Goal: Find specific page/section: Find specific page/section

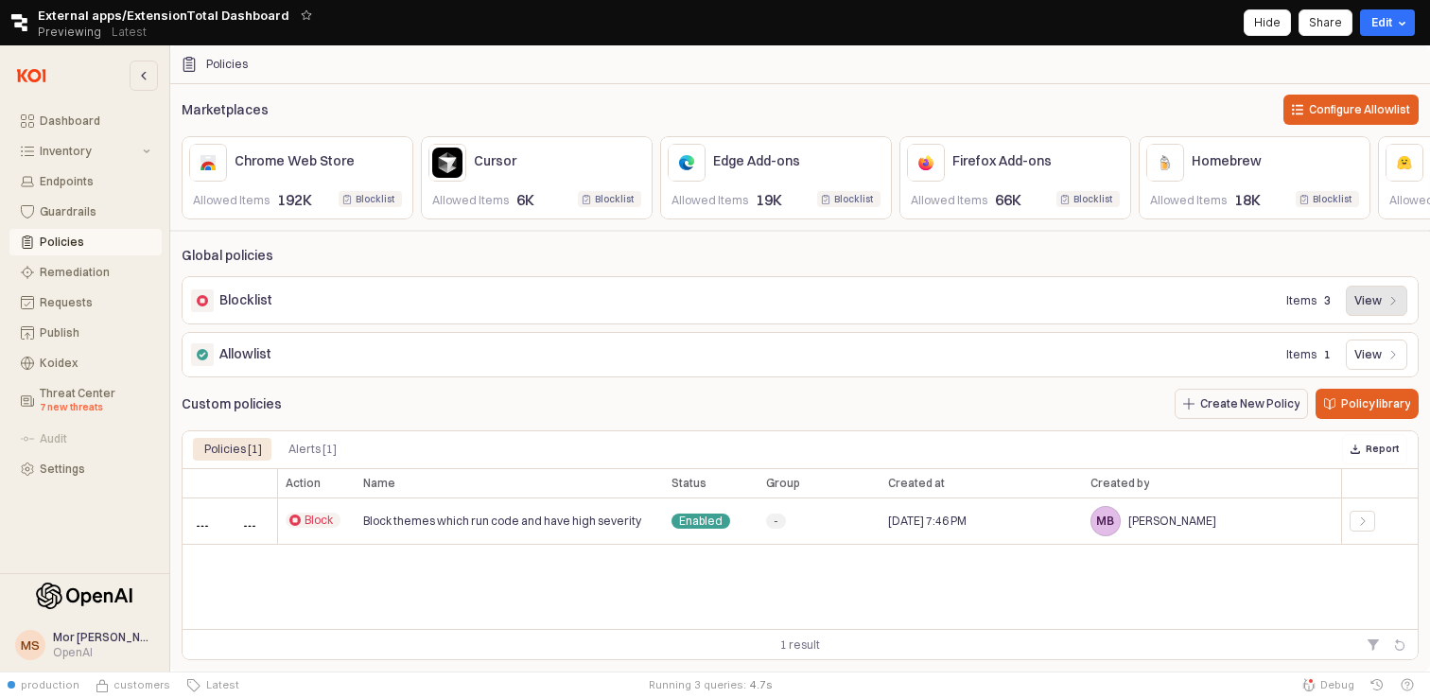
click at [1381, 294] on p "View" at bounding box center [1367, 300] width 27 height 15
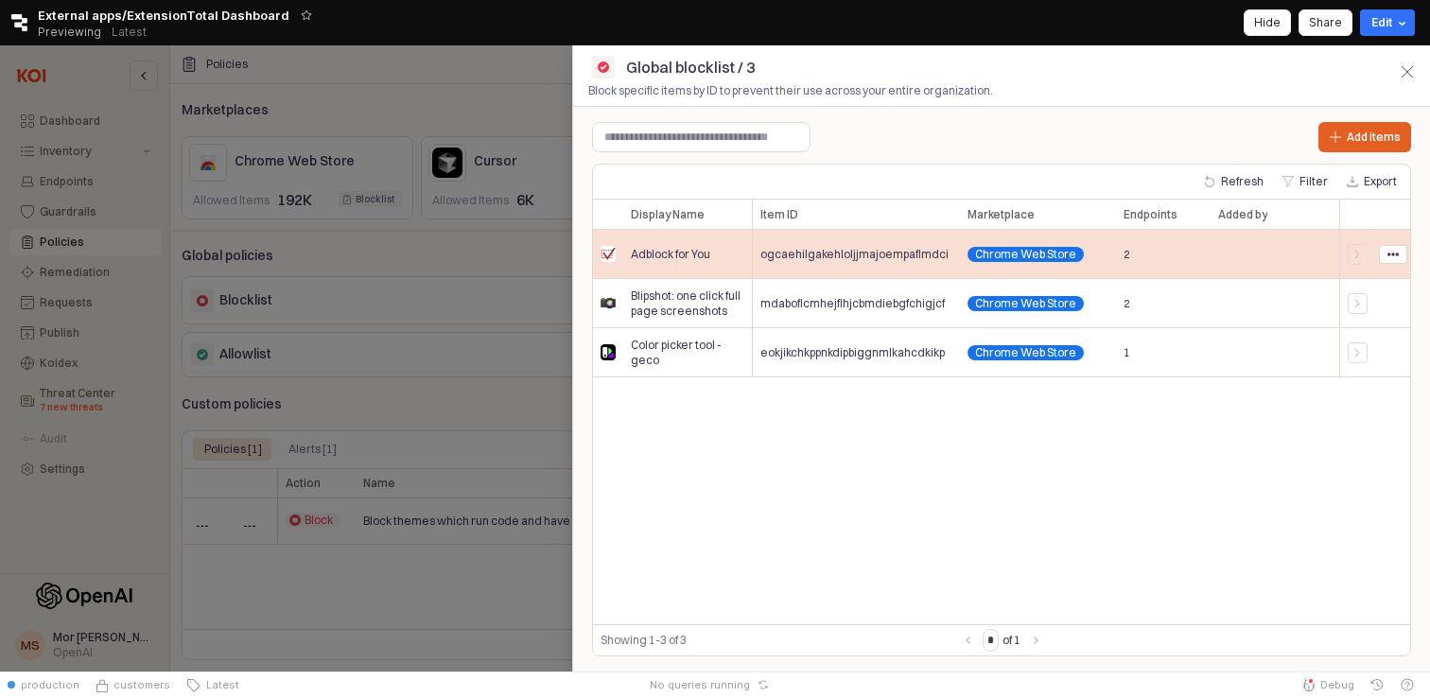
click at [850, 258] on span "ogcaehilgakehloljjmajoempaflmdci" at bounding box center [854, 254] width 188 height 15
copy span "ogcaehilgakehloljjmajoempaflmdci"
click at [871, 254] on span "ogcaehilgakehloljjmajoempaflmdci" at bounding box center [854, 254] width 188 height 15
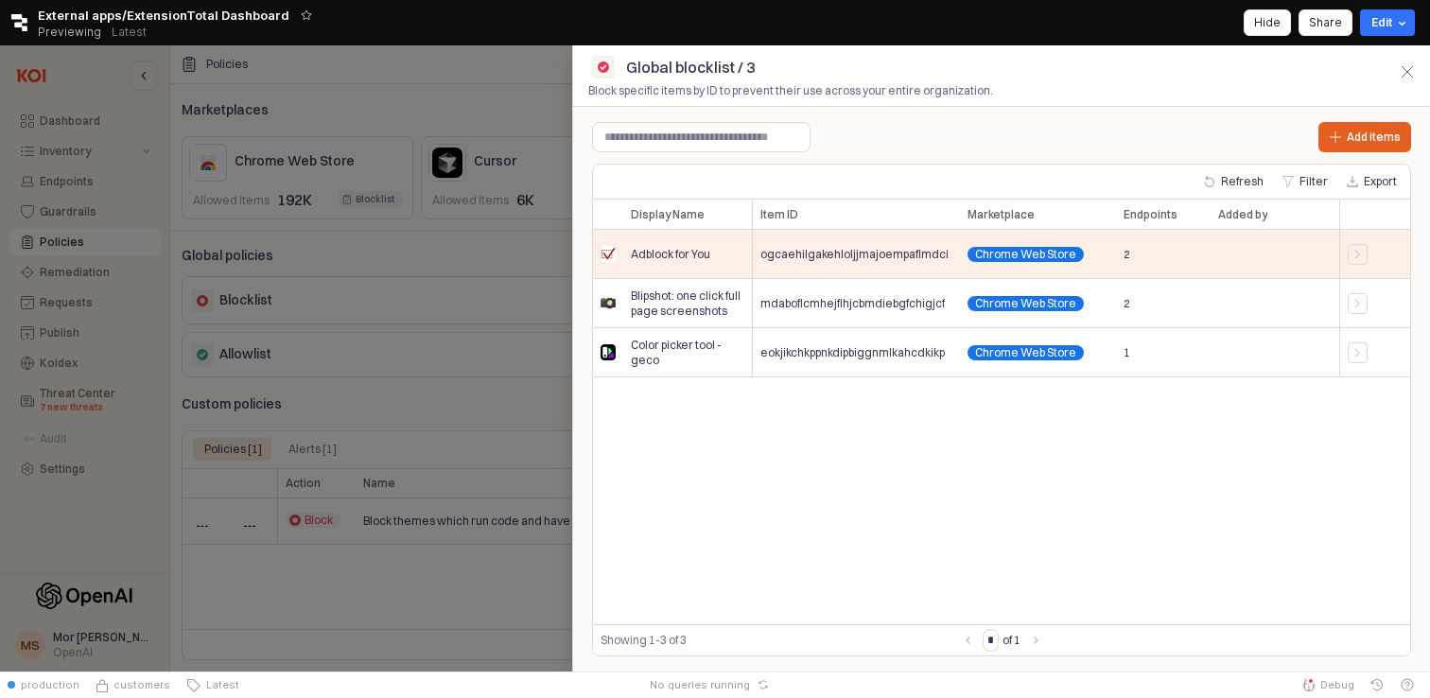
click at [526, 105] on div at bounding box center [715, 358] width 1430 height 626
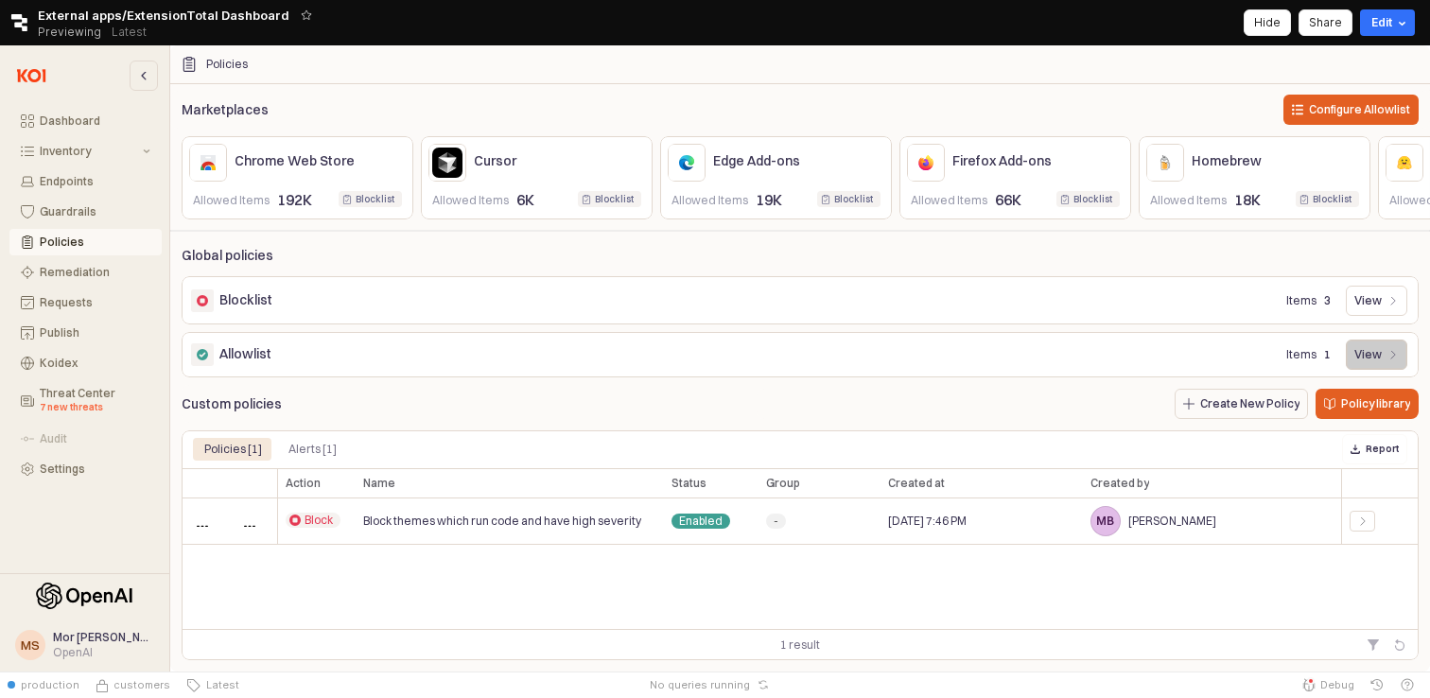
click at [1386, 353] on div "View" at bounding box center [1376, 354] width 44 height 28
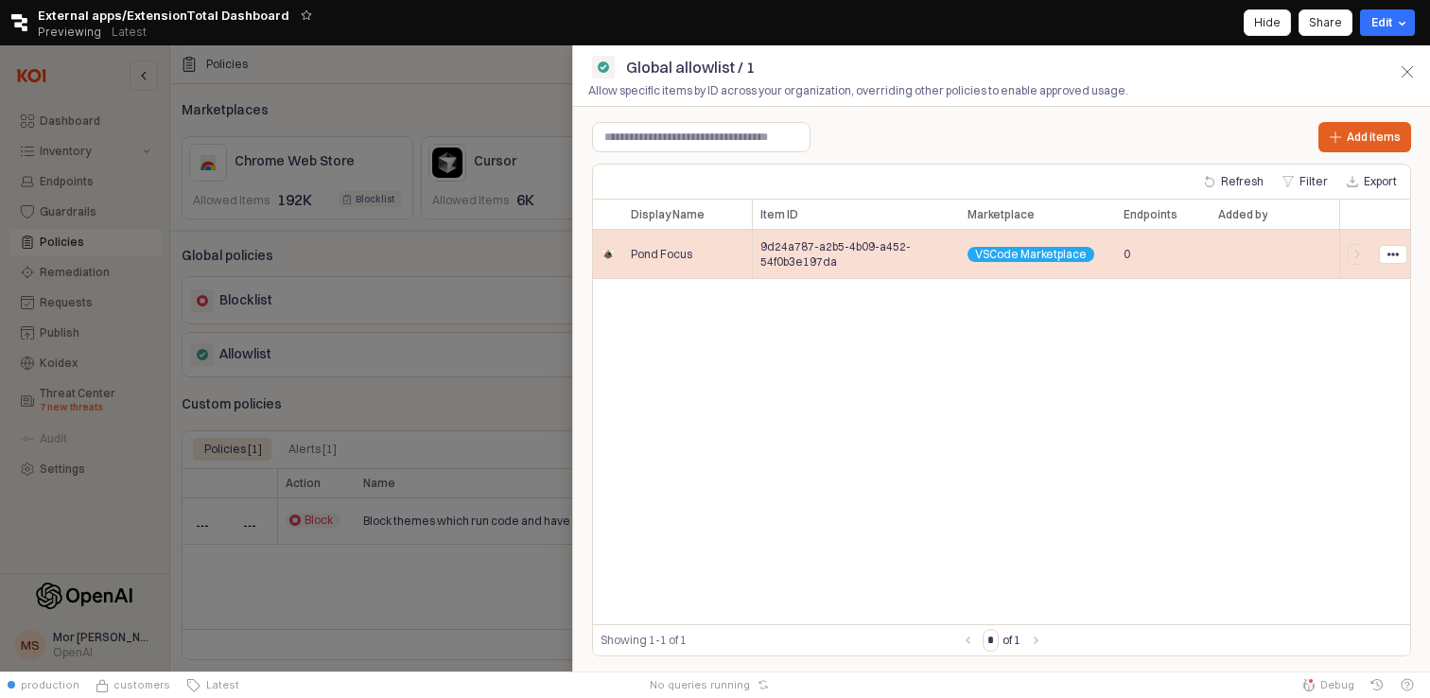
click at [795, 260] on span "9d24a787-a2b5-4b09-a452-54f0b3e197da" at bounding box center [855, 254] width 191 height 30
copy span "9d24a787-a2b5-4b09-a452-54f0b3e197da"
click at [819, 249] on span "9d24a787-a2b5-4b09-a452-54f0b3e197da" at bounding box center [855, 254] width 191 height 30
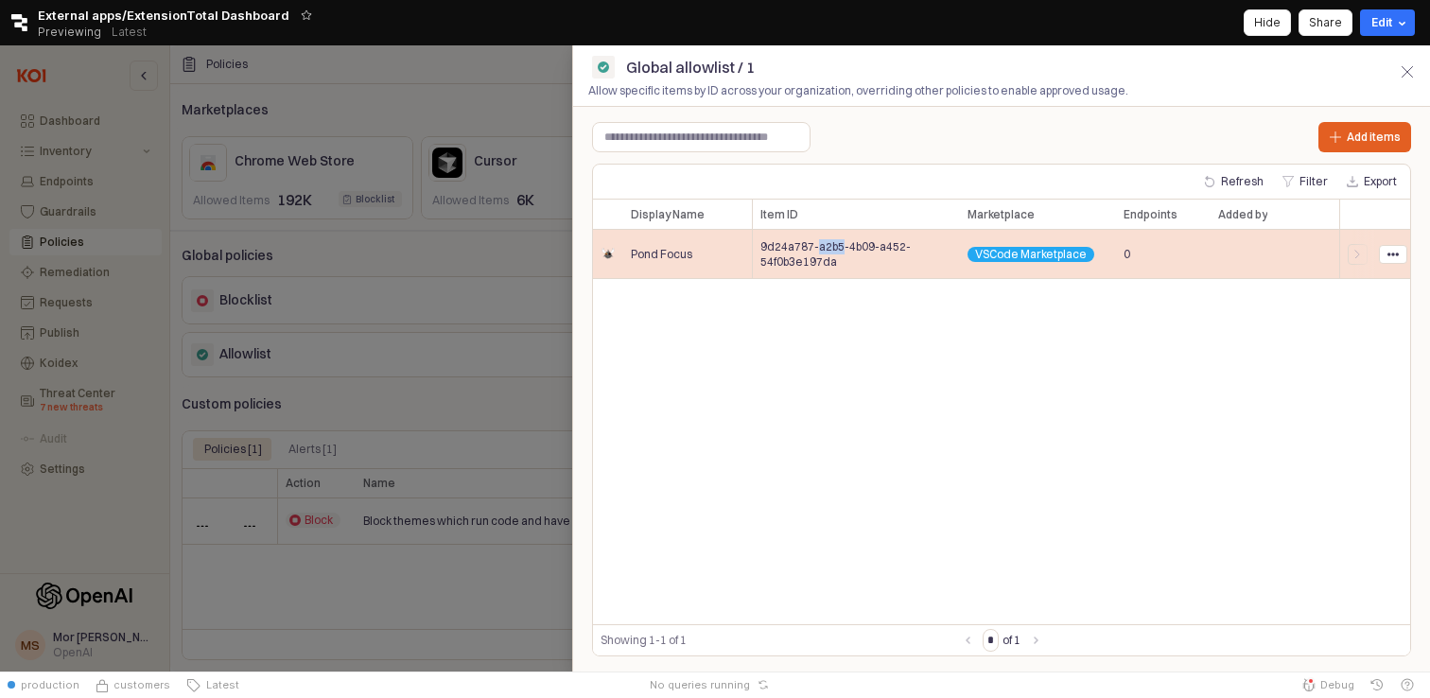
click at [819, 249] on span "9d24a787-a2b5-4b09-a452-54f0b3e197da" at bounding box center [855, 254] width 191 height 30
click at [1352, 253] on icon at bounding box center [1357, 254] width 11 height 11
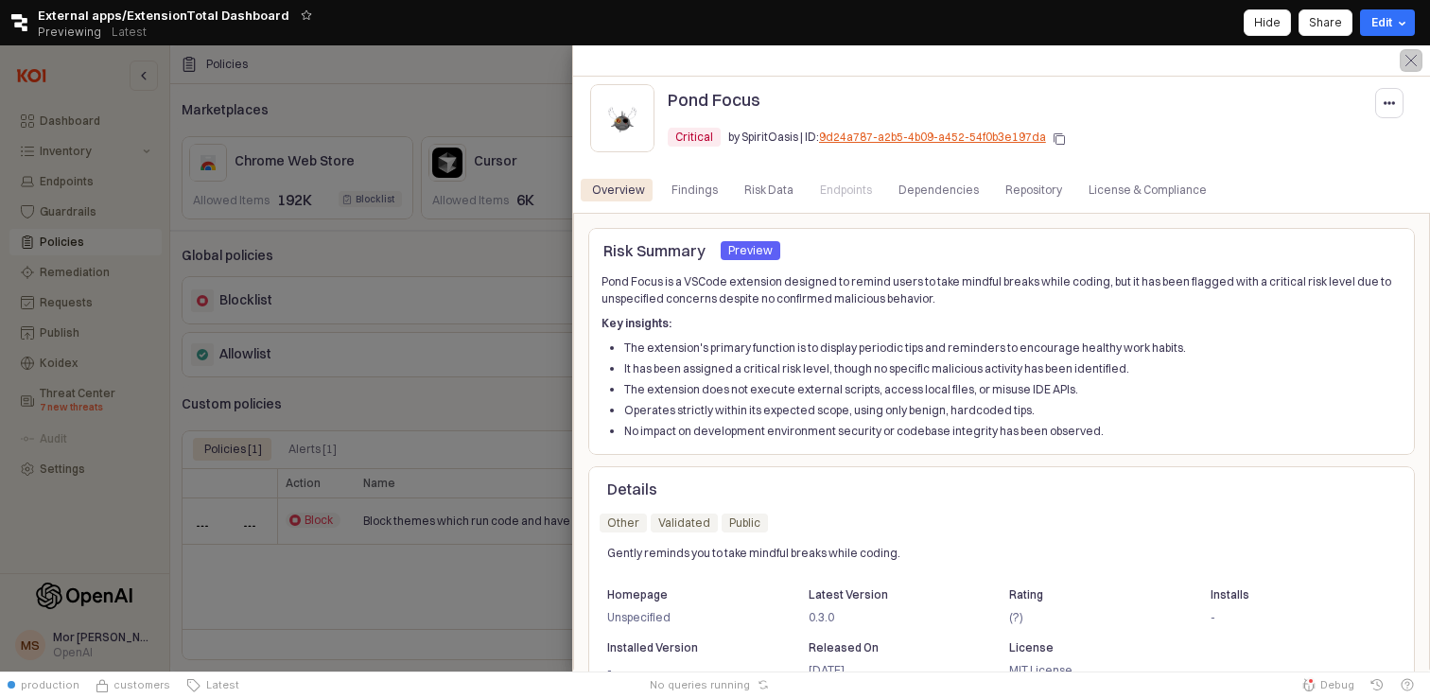
click at [1411, 60] on line "Close" at bounding box center [1410, 60] width 10 height 10
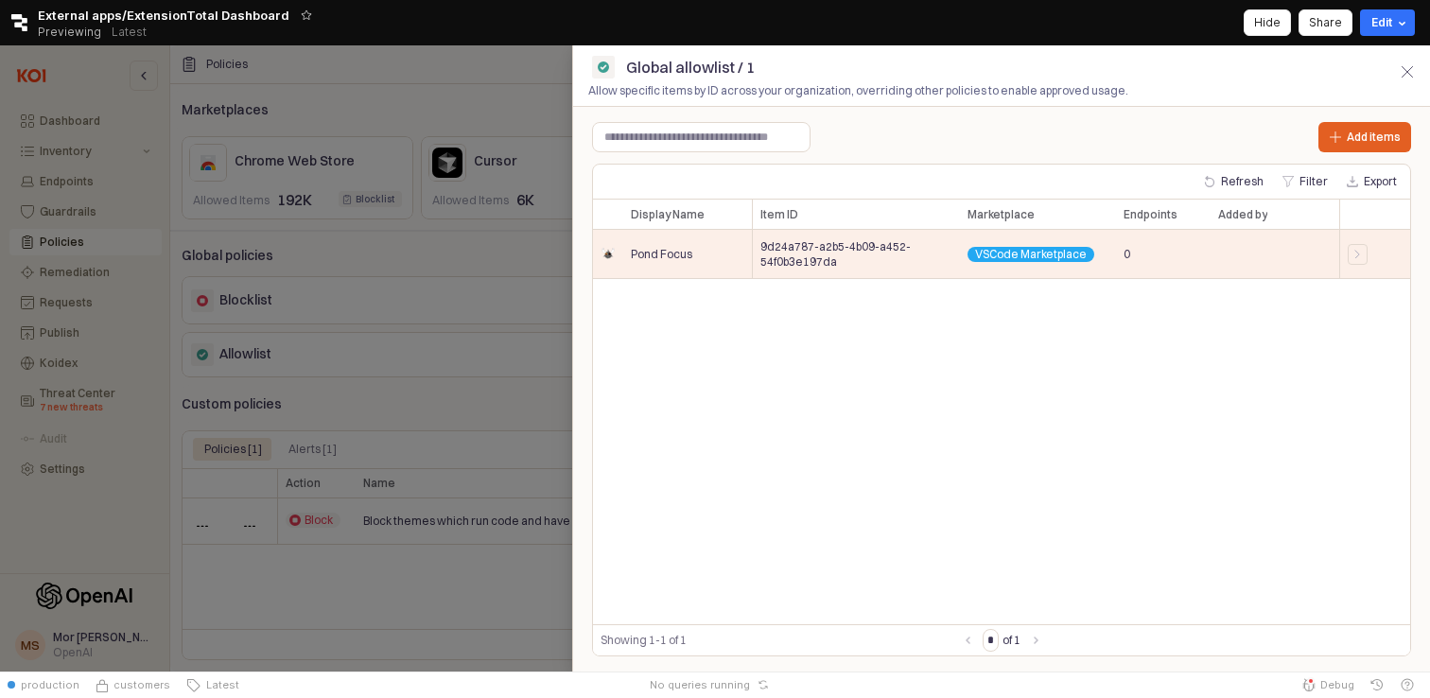
click at [360, 118] on div at bounding box center [715, 358] width 1430 height 626
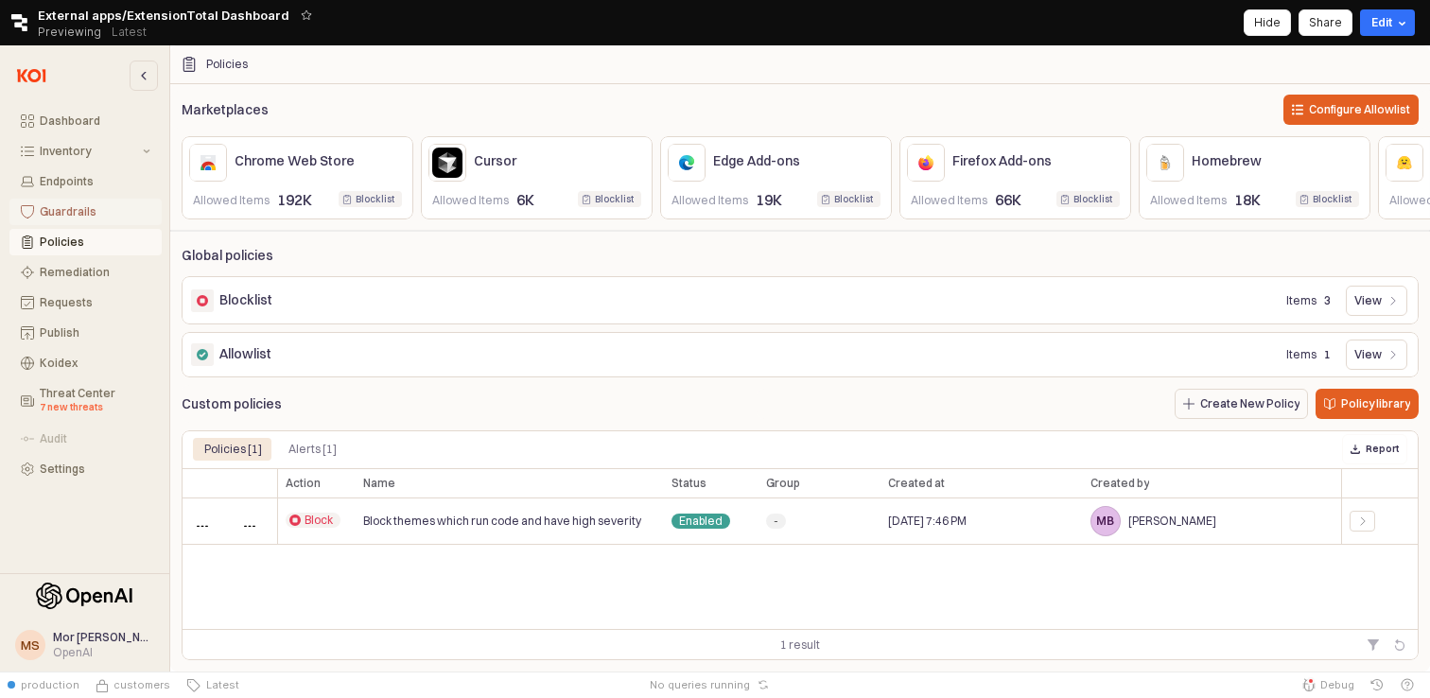
click at [72, 208] on div "Guardrails" at bounding box center [95, 211] width 111 height 13
